Goal: Answer question/provide support

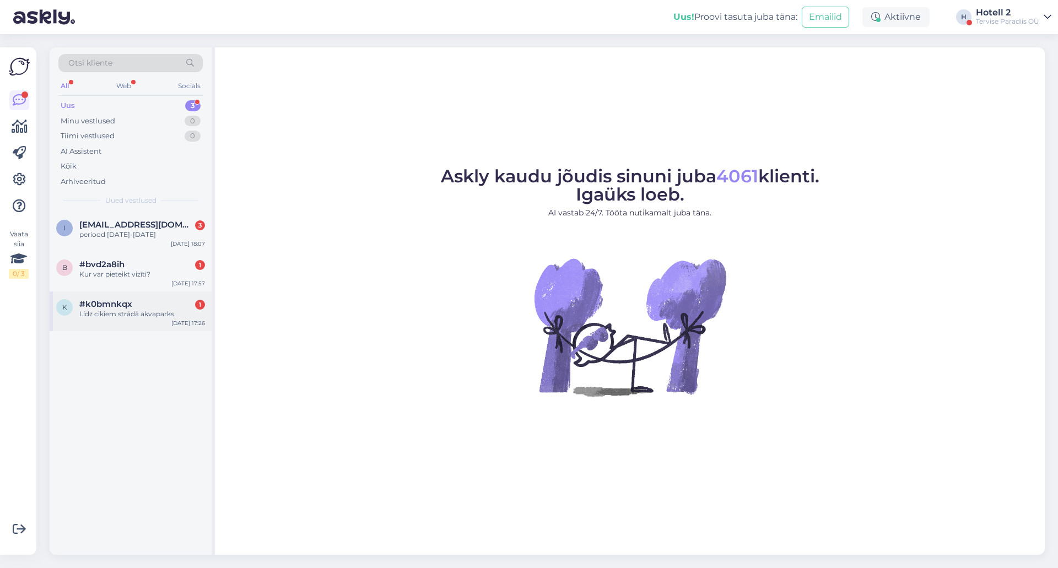
click at [161, 320] on div "k #k0bmnkqx 1 Lidz cikiem strādā akvaparks [DATE] 17:26" at bounding box center [131, 312] width 162 height 40
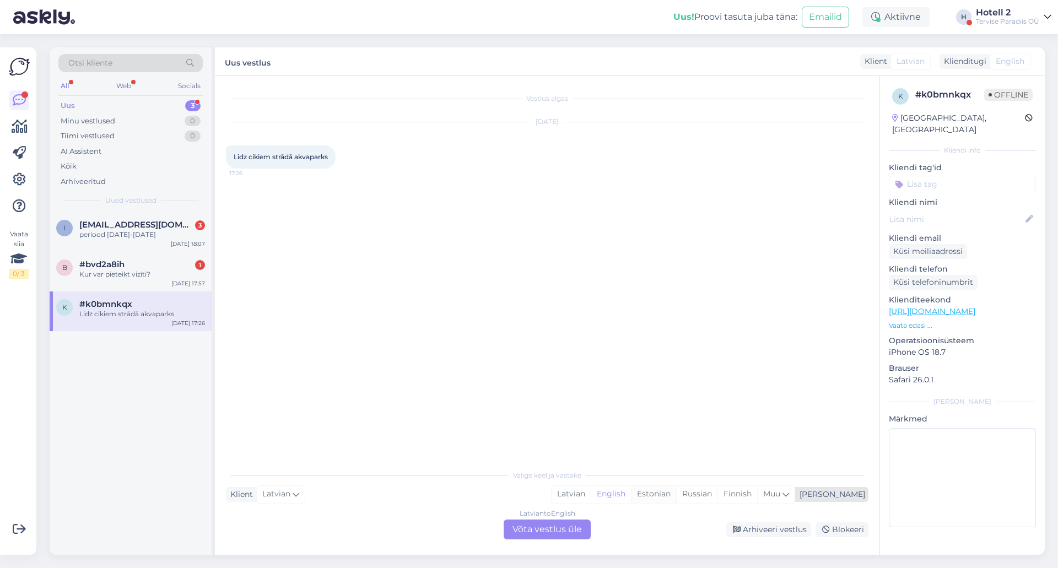
click at [676, 499] on div "Estonian" at bounding box center [653, 494] width 45 height 17
click at [563, 526] on div "Latvian to Estonian Võta vestlus üle" at bounding box center [547, 530] width 87 height 20
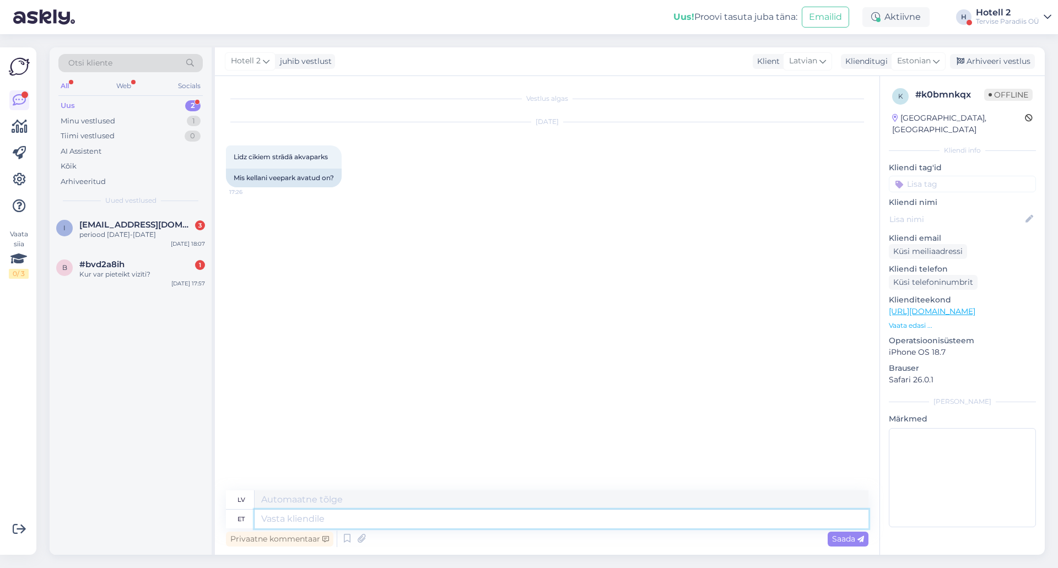
click at [315, 522] on textarea at bounding box center [562, 519] width 614 height 19
type textarea "Ter"
type textarea "Sveiki"
type textarea "Tere!"
type textarea "Sveiki!"
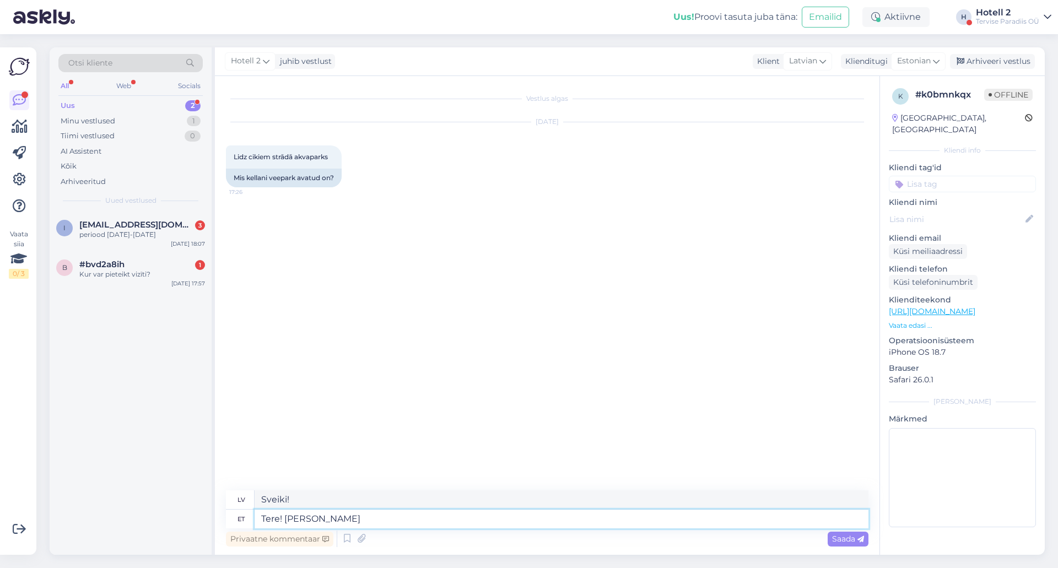
type textarea "Tere! [PERSON_NAME]"
type textarea "Sveiki! plkst."
type textarea "Tere! kella"
type textarea "Sveiki! pulkstenis"
type textarea "Tere! kella 21ni"
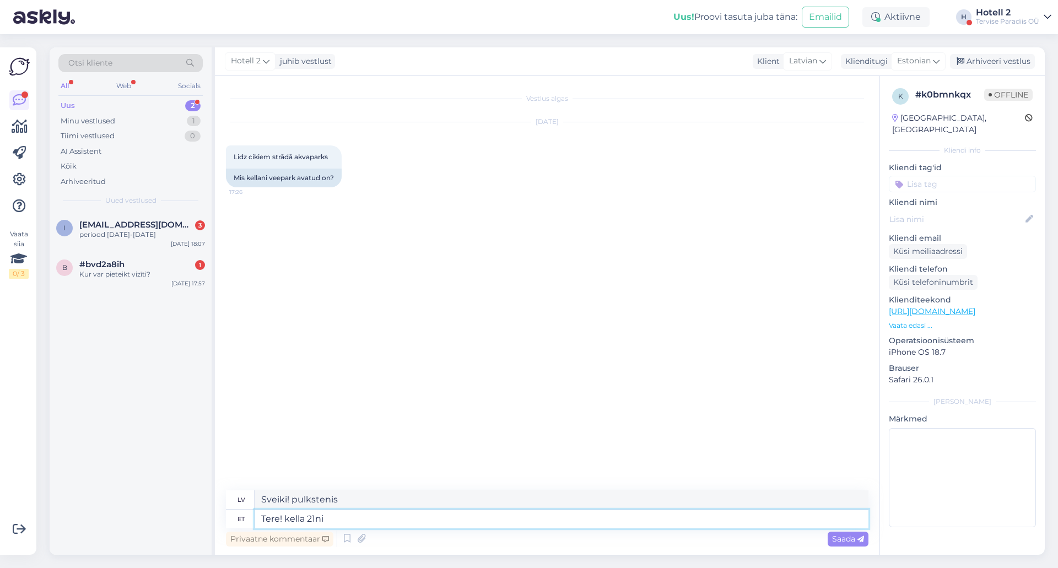
type textarea "Sveiki! Līdz pulksten 21:00"
type textarea "Tere! kella 21ni õhtul"
click at [845, 542] on span "Saada" at bounding box center [848, 539] width 32 height 10
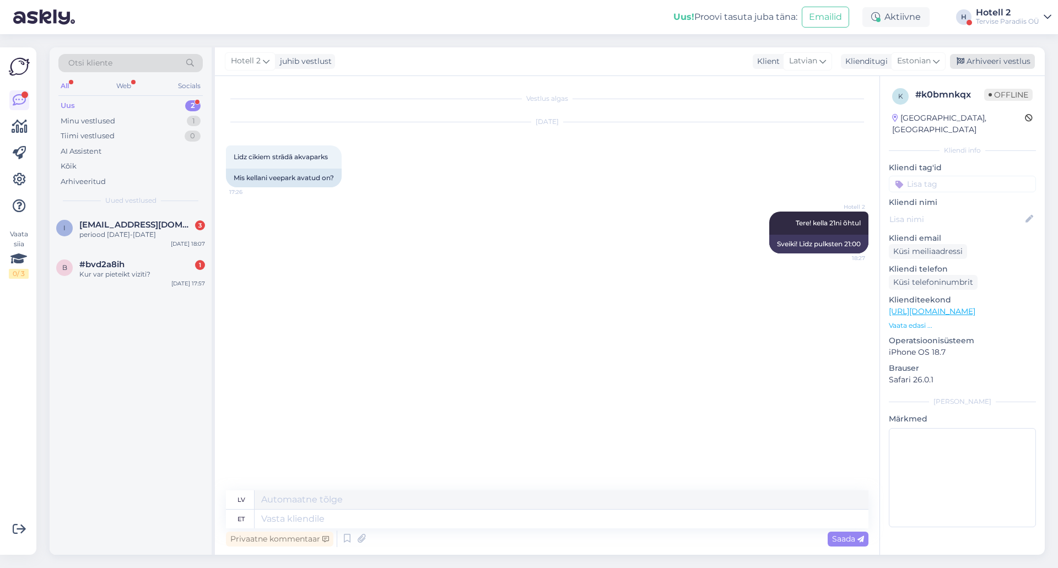
click at [990, 60] on div "Arhiveeri vestlus" at bounding box center [992, 61] width 85 height 15
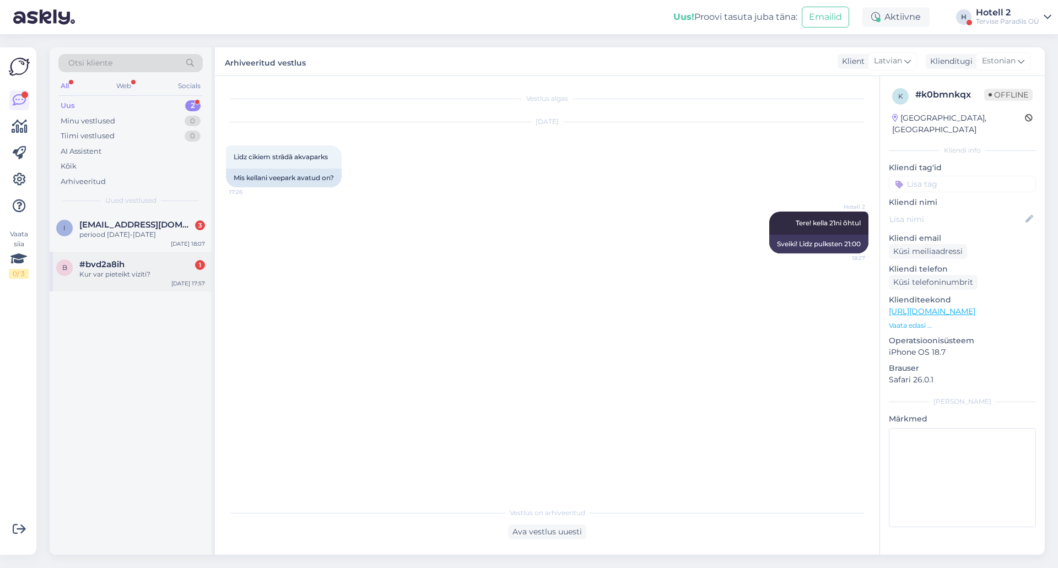
click at [115, 269] on span "#bvd2a8ih" at bounding box center [101, 265] width 45 height 10
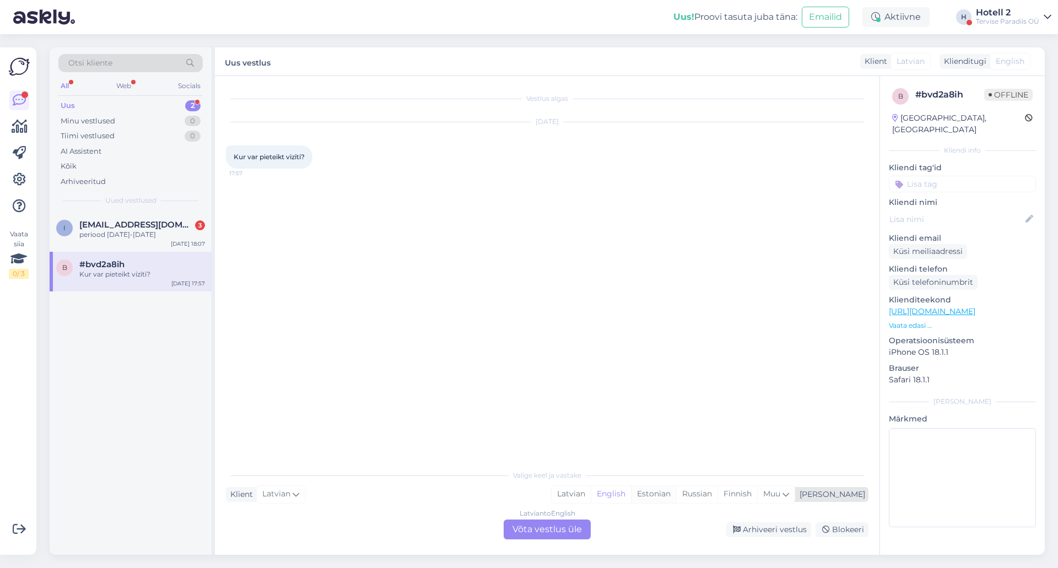
click at [676, 493] on div "Estonian" at bounding box center [653, 494] width 45 height 17
click at [515, 525] on div "Latvian to Estonian Võta vestlus üle" at bounding box center [547, 530] width 87 height 20
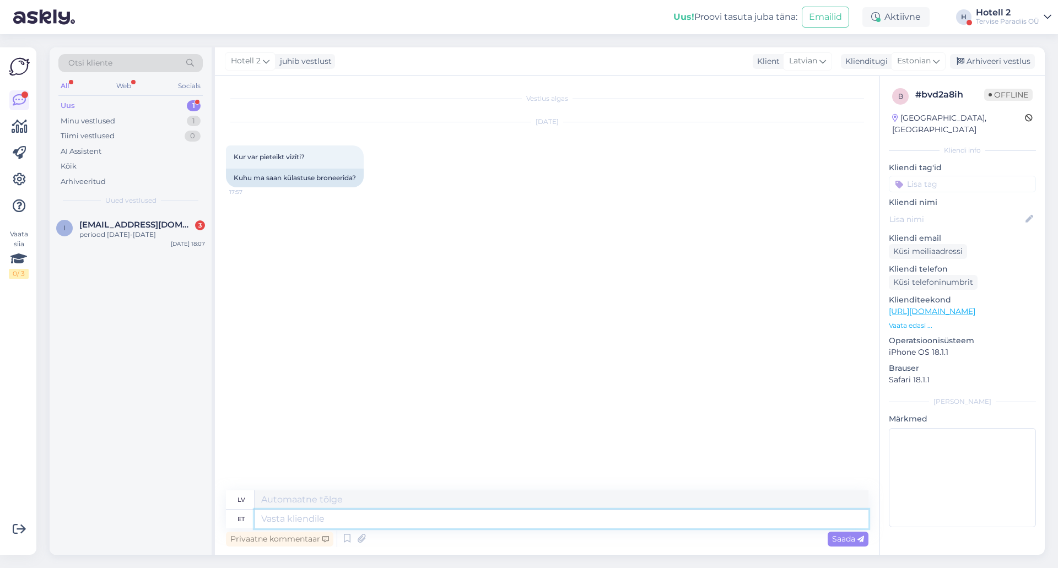
click at [331, 520] on textarea at bounding box center [562, 519] width 614 height 19
type textarea "Tere!"
type textarea "Sveiki!"
type textarea "Tere! Bro"
type textarea "Sveiki! B"
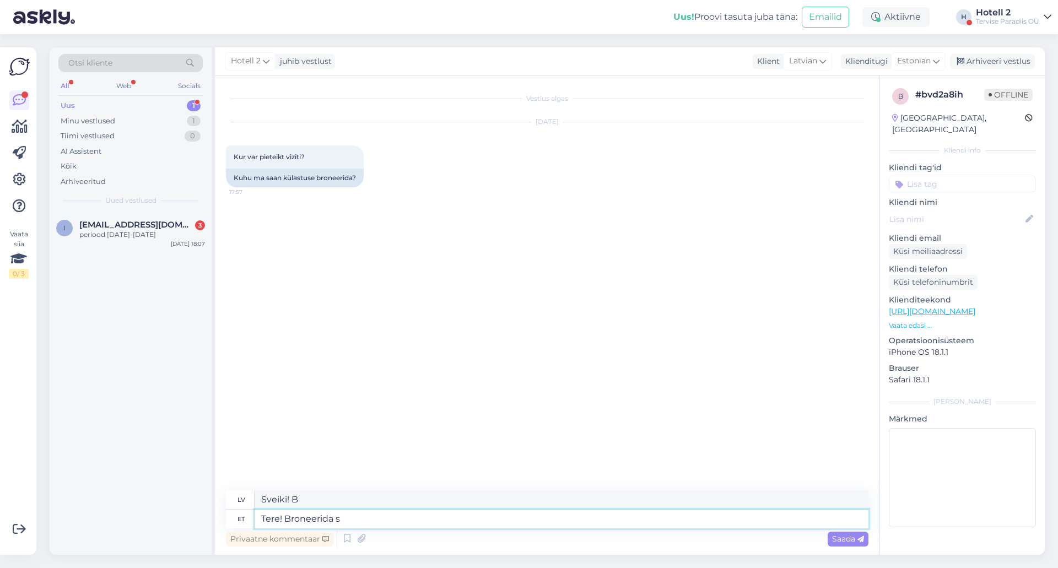
type textarea "Tere! Broneerida sa"
type textarea "Sveiki! Rezervē tagad"
type textarea "Tere! Broneerida saate m"
type textarea "Sveiki! Jūs varat rezervēt"
type textarea "Tere! Broneerida saate meie"
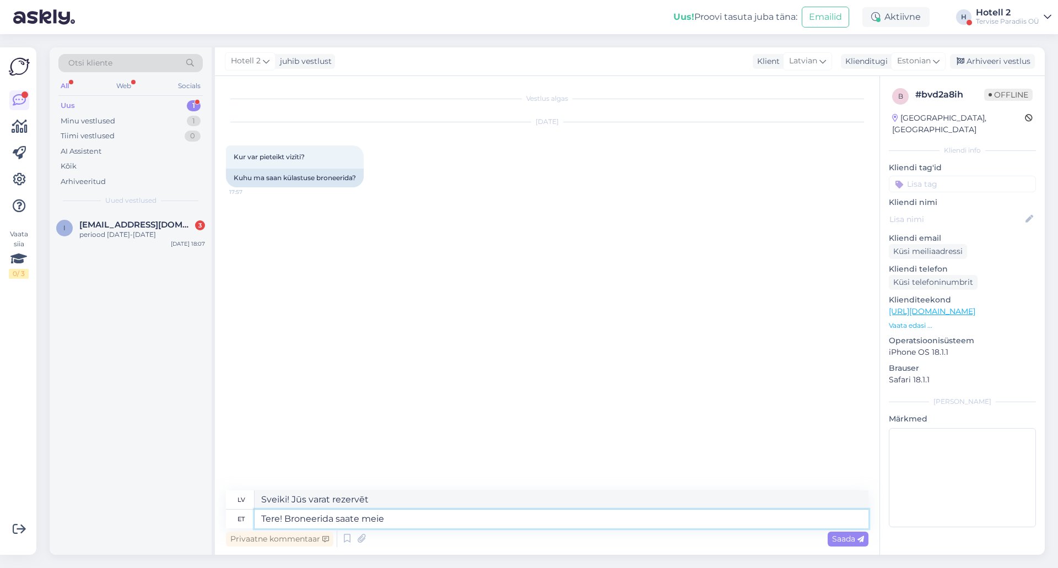
type textarea "Sveiki! Jūs varat rezervēt pie mums"
type textarea "Tere! Broneerida saate meie kodulehel"
type textarea "Sveiki! Rezervēt var mūsu mājaslapā."
paste textarea "[URL][DOMAIN_NAME]"
type textarea "Tere! Broneerida saate meie kodulehel [URL][DOMAIN_NAME]"
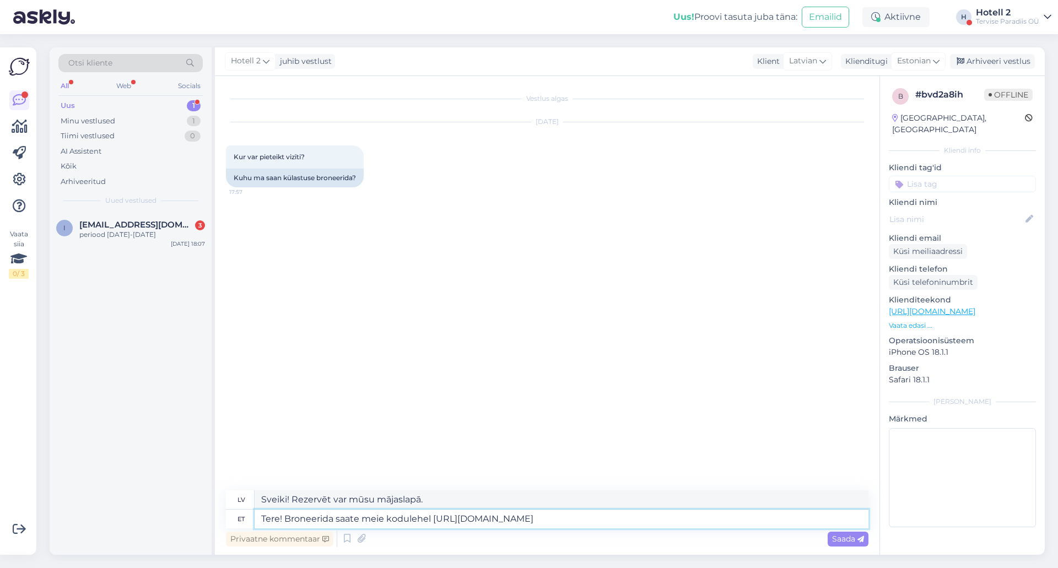
type textarea "Sveiki! Rezervēt [PERSON_NAME] mājaslapā [URL][DOMAIN_NAME] !/accommodation/pac…"
type textarea "Tere! Broneerida saate meie kodulehel [URL][DOMAIN_NAME]"
click at [836, 535] on span "Saada" at bounding box center [848, 539] width 32 height 10
click at [856, 538] on span "Saada" at bounding box center [848, 539] width 32 height 10
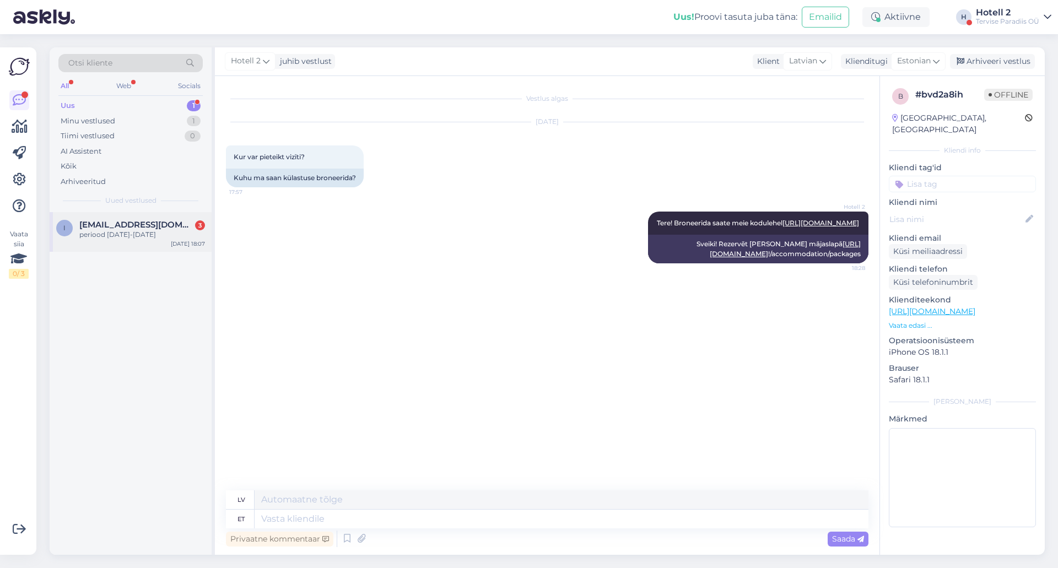
click at [123, 234] on div "periood [DATE]-[DATE]" at bounding box center [142, 235] width 126 height 10
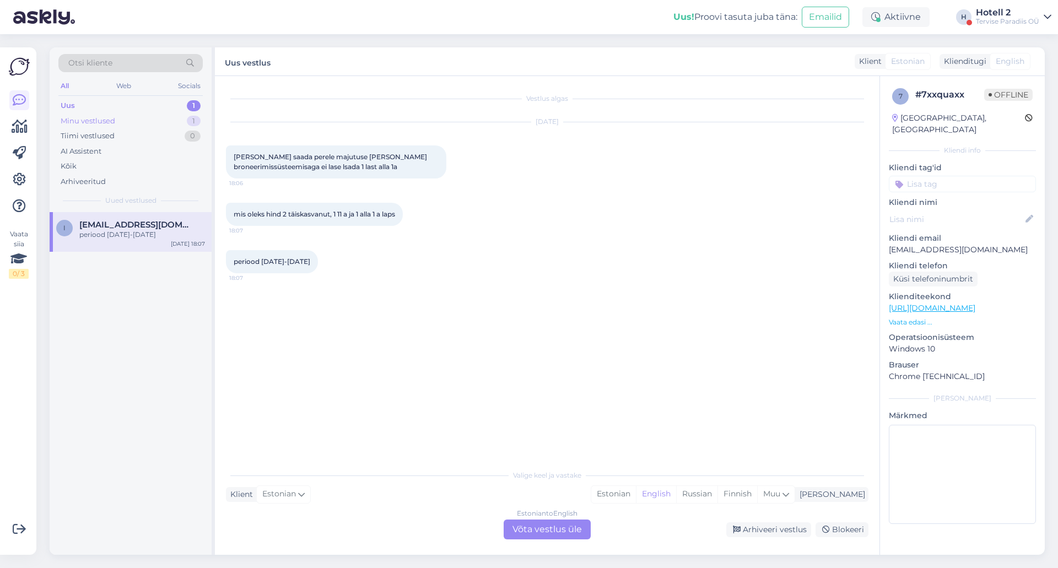
click at [188, 120] on div "1" at bounding box center [194, 121] width 14 height 11
click at [780, 532] on div "Arhiveeri vestlus" at bounding box center [768, 529] width 85 height 15
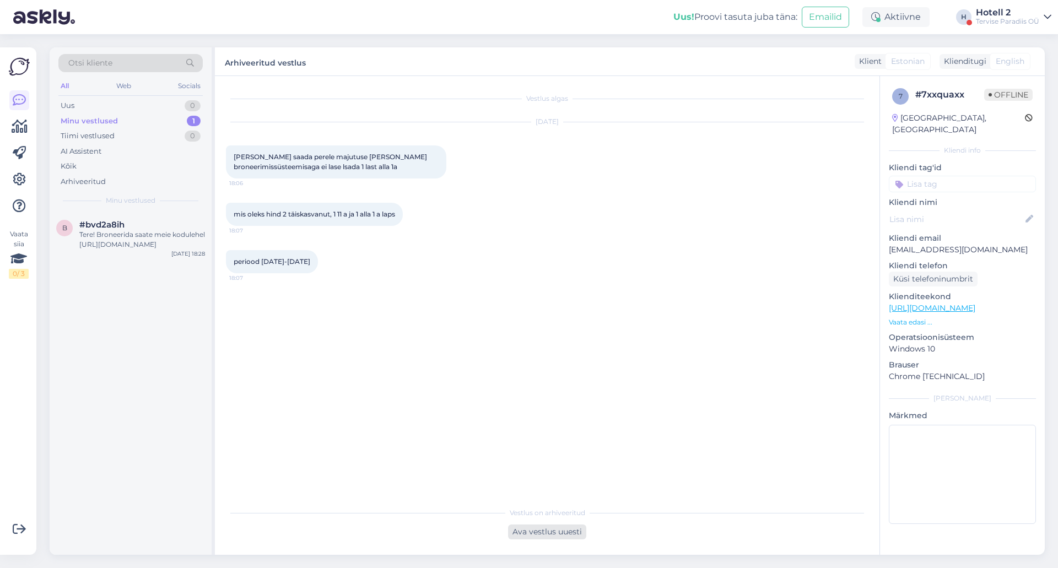
click at [570, 526] on div "Ava vestlus uuesti" at bounding box center [547, 532] width 78 height 15
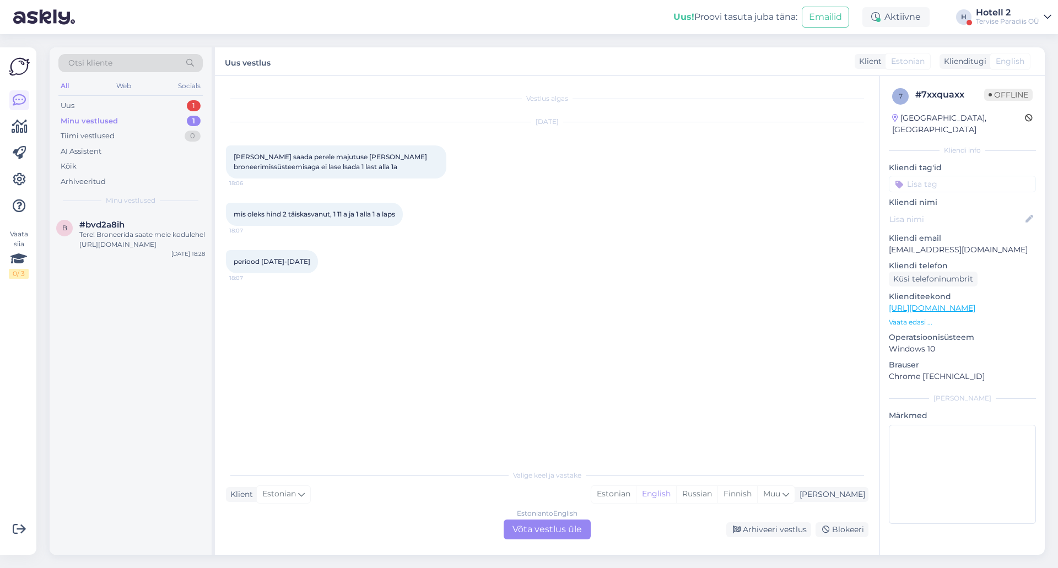
click at [155, 118] on div "Minu vestlused 1" at bounding box center [130, 121] width 144 height 15
click at [148, 232] on div "Tere! Broneerida saate meie kodulehel [URL][DOMAIN_NAME]" at bounding box center [142, 240] width 126 height 20
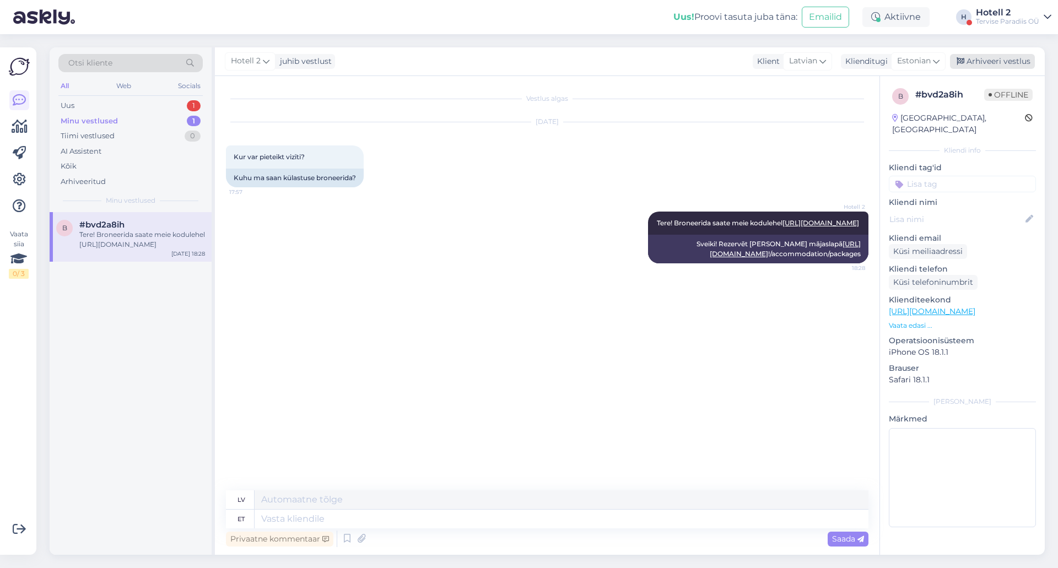
click at [997, 62] on div "Arhiveeri vestlus" at bounding box center [992, 61] width 85 height 15
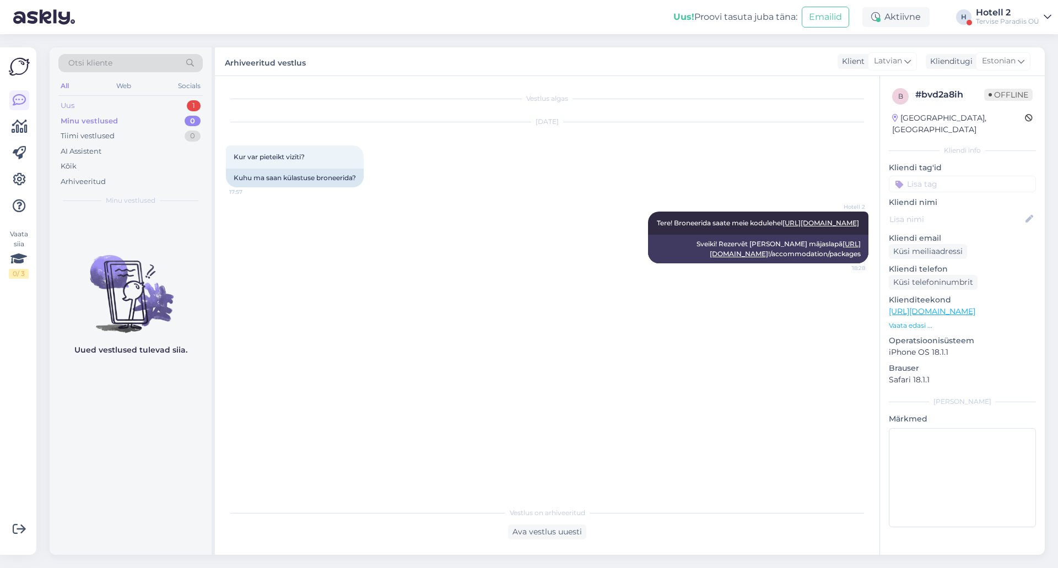
click at [128, 106] on div "Uus 1" at bounding box center [130, 105] width 144 height 15
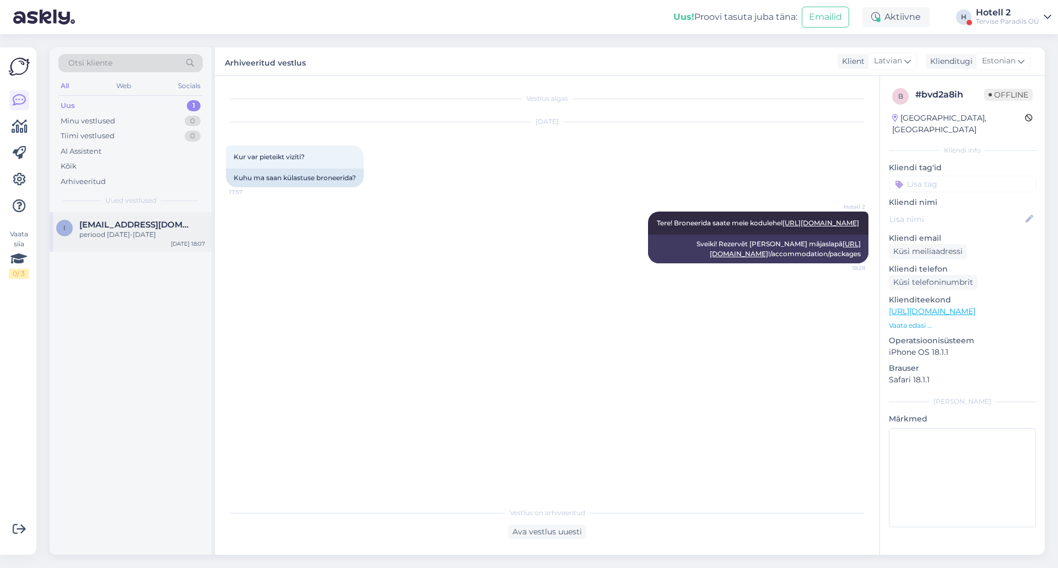
click at [149, 227] on span "[EMAIL_ADDRESS][DOMAIN_NAME]" at bounding box center [136, 225] width 115 height 10
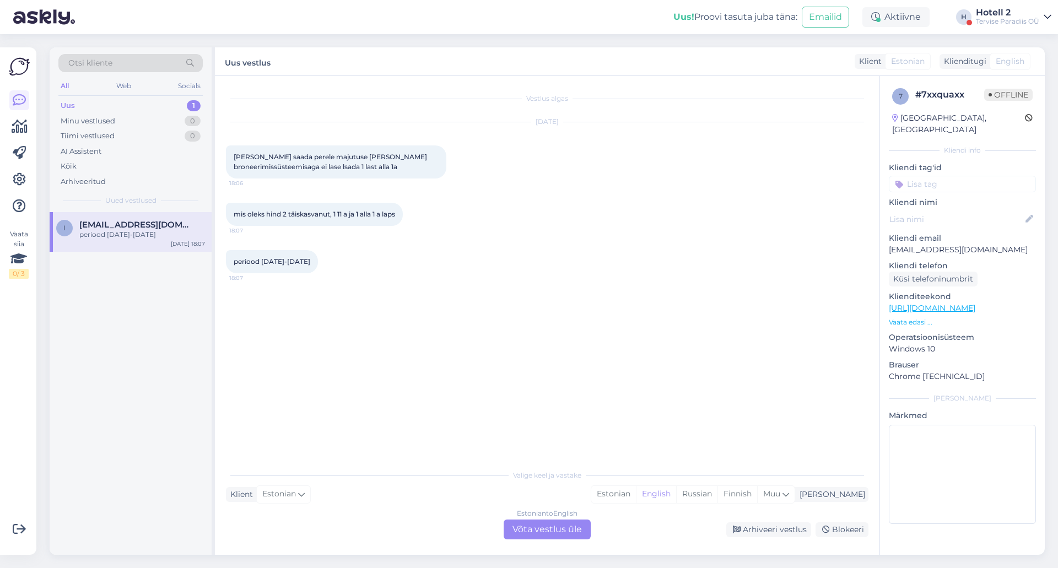
click at [566, 529] on div "Estonian to English Võta vestlus üle" at bounding box center [547, 530] width 87 height 20
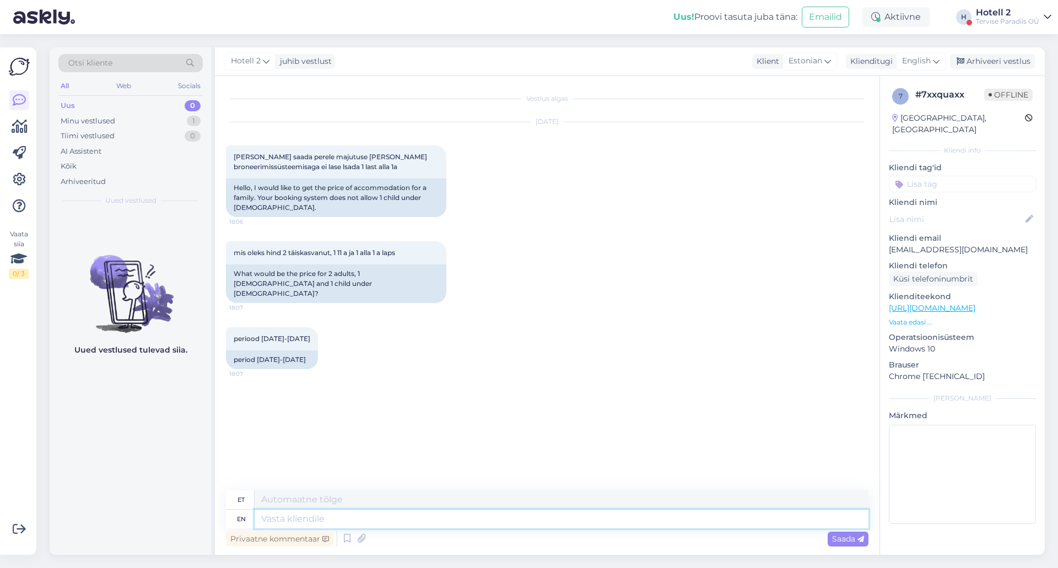
click at [391, 519] on textarea at bounding box center [562, 519] width 614 height 19
click at [924, 57] on span "English" at bounding box center [916, 61] width 29 height 12
type input "es"
click at [882, 123] on link "Estonian" at bounding box center [895, 128] width 121 height 18
click at [327, 509] on textarea at bounding box center [547, 516] width 643 height 23
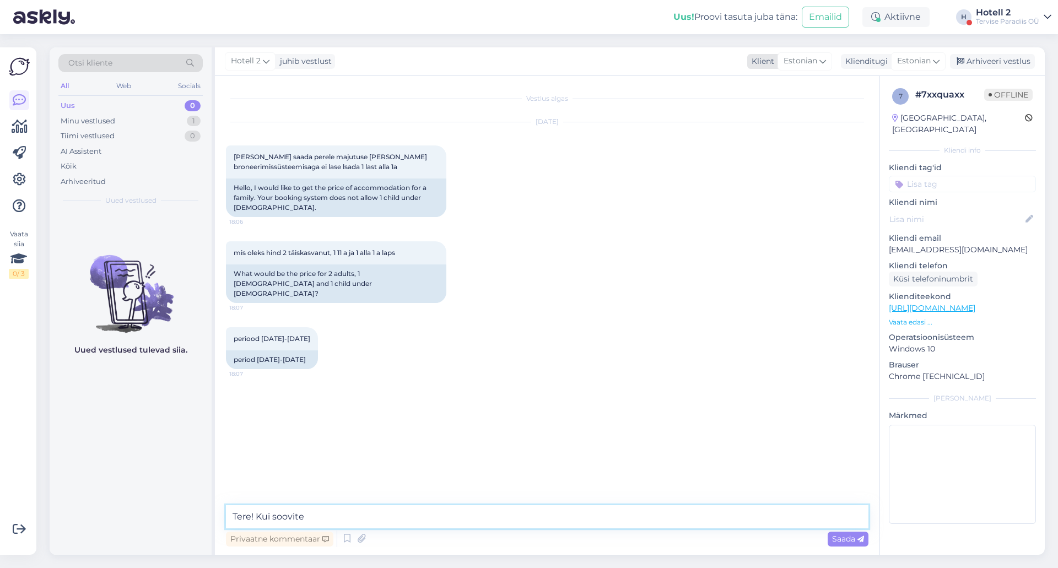
type textarea "Tere! Kui soovite"
click at [822, 60] on icon at bounding box center [822, 61] width 7 height 12
type input "eng"
click at [760, 105] on link "English" at bounding box center [789, 110] width 121 height 18
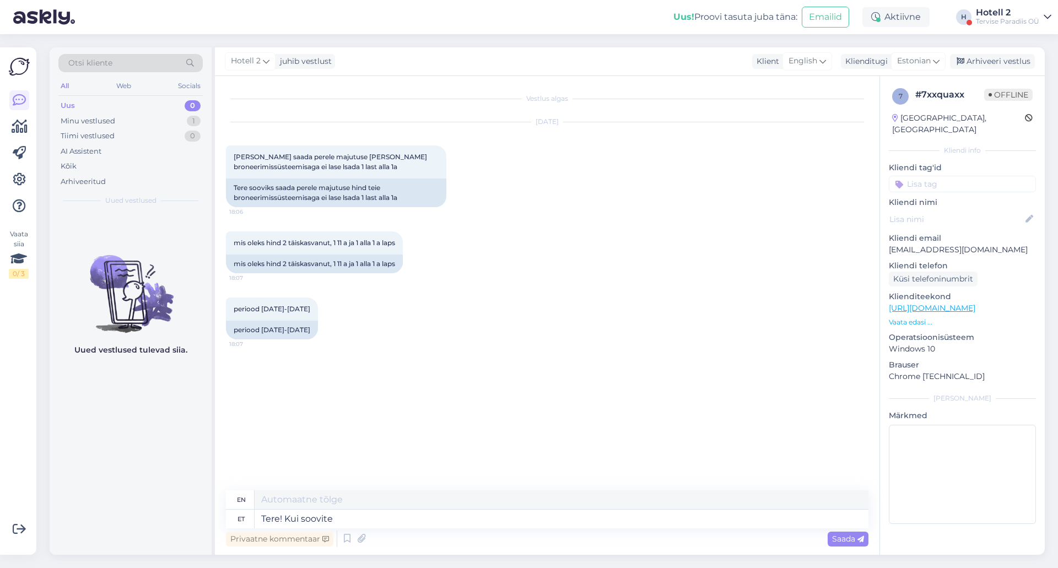
type textarea "Hello! If you want"
click at [396, 521] on textarea "Tere! Kui soovite" at bounding box center [562, 519] width 614 height 19
type textarea "Tere! Kui soovite hinnapakkumist"
type textarea "Hello! If you would like a quote"
type textarea "Tere! Kui soovite hinnapakkumist, k"
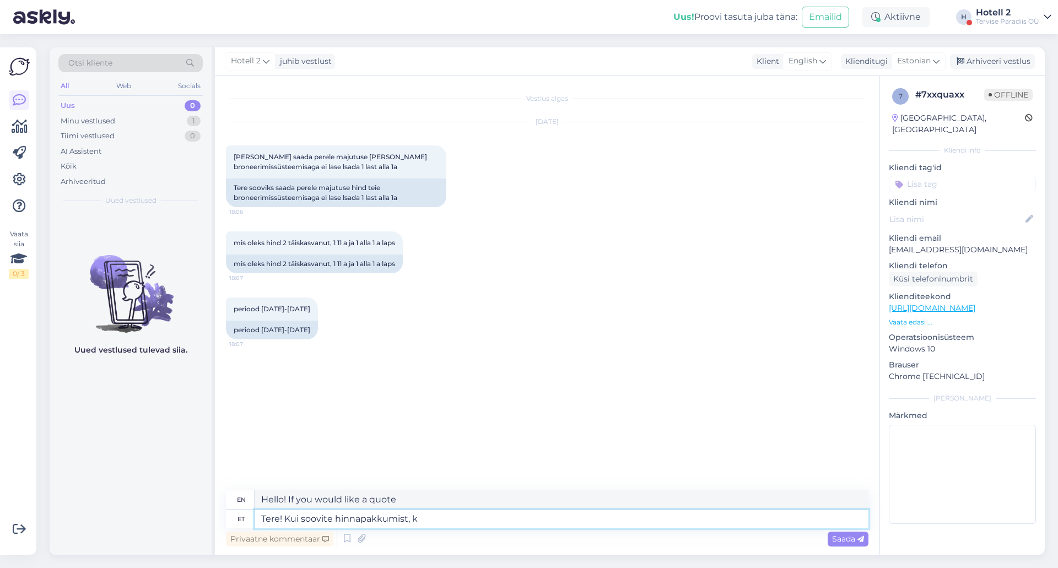
type textarea "Hello! If you would like a quote,"
type textarea "Tere! Kui soovite hinnapakkumist, kirjutage"
type textarea "Hello! If you would like a quote, please write"
type textarea "Tere! Kui soovite hinnapakkumist, kirjutage meie"
type textarea "Hello! If you would like a quote, please write to us."
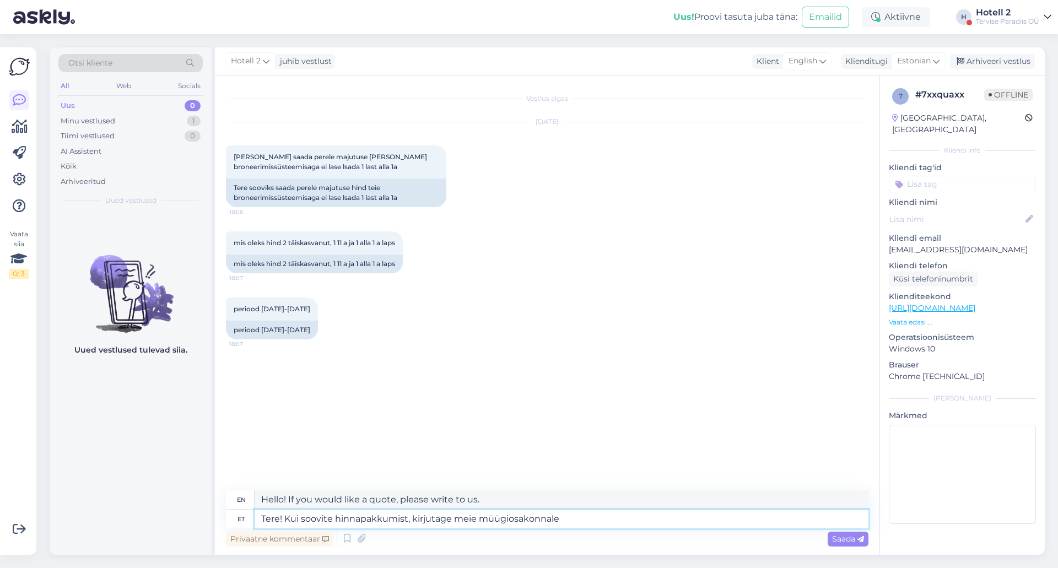
type textarea "Tere! Kui soovite hinnapakkumist, kirjutage meie müügiosakonnale s"
type textarea "Hello! If you would like a quote, please write to our sales department."
type textarea "Tere! Kui soovite hinnapakkumist, kirjutage meie müügiosakonnale sales"
type textarea "Hello! If you would like a quote, please contact our sales department sales"
type textarea "Tere! Kui soovite hinnapakkumist, kirjutage meie müügiosakonnale sales@s"
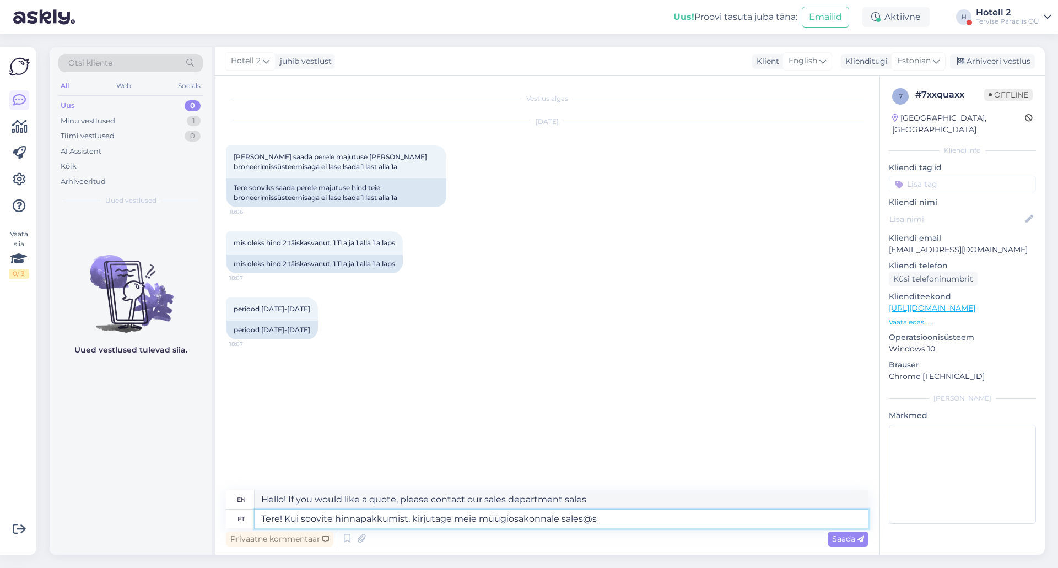
type textarea "Hello! If you would like a quote, please write to our sales department at sales@"
type textarea "Tere! Kui soovite hinnapakkumist, kirjutage meie müügiosakonnale [EMAIL_ADDRESS…"
type textarea "Hello! If you would like a quote, please write to our sales department [EMAIL_A…"
type textarea "Tere! Kui soovite hinnapakkumist, kirjutage meie müügiosakonnale [EMAIL_ADDRESS…"
click at [854, 541] on span "Saada" at bounding box center [848, 539] width 32 height 10
